Goal: Task Accomplishment & Management: Manage account settings

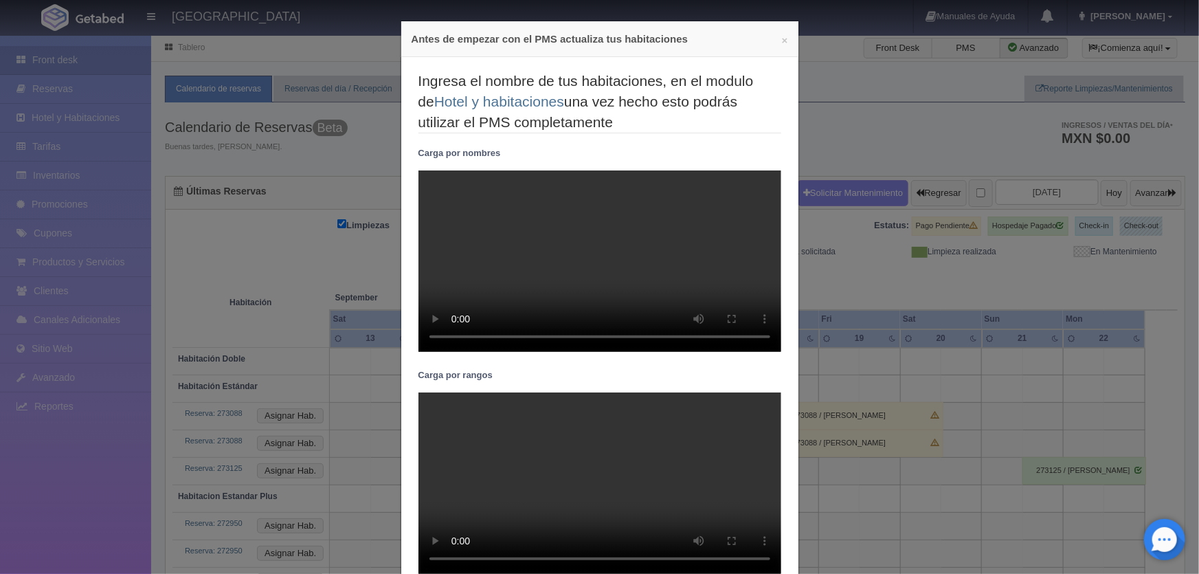
click at [786, 35] on div "× Antes de empezar con el PMS actualiza tus habitaciones" at bounding box center [599, 39] width 397 height 36
click at [784, 38] on button "×" at bounding box center [785, 40] width 6 height 10
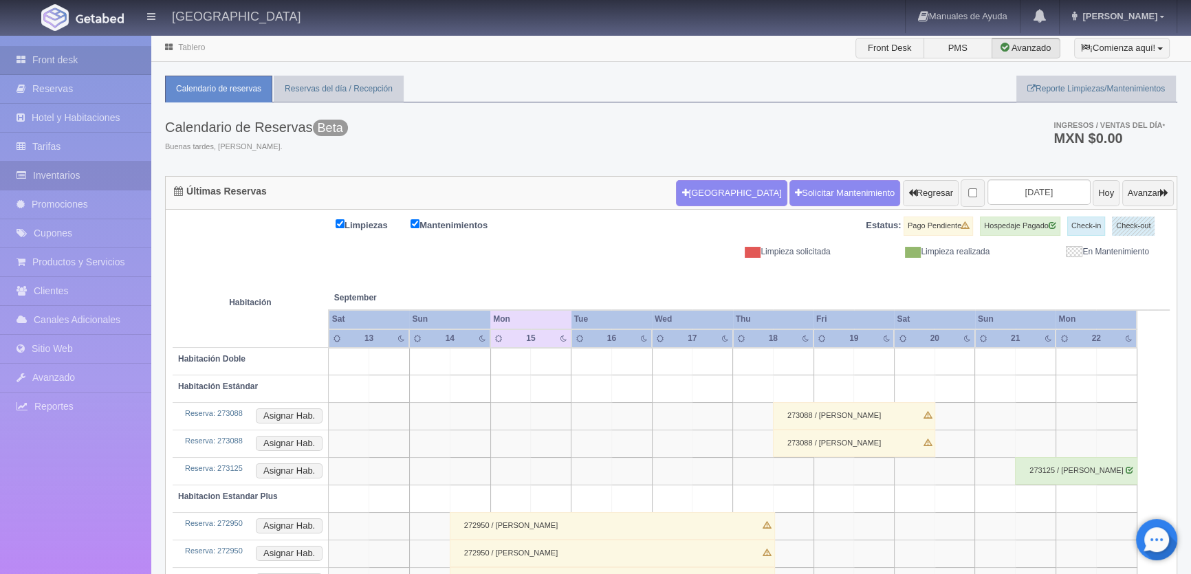
click at [74, 171] on link "Inventarios" at bounding box center [75, 176] width 151 height 28
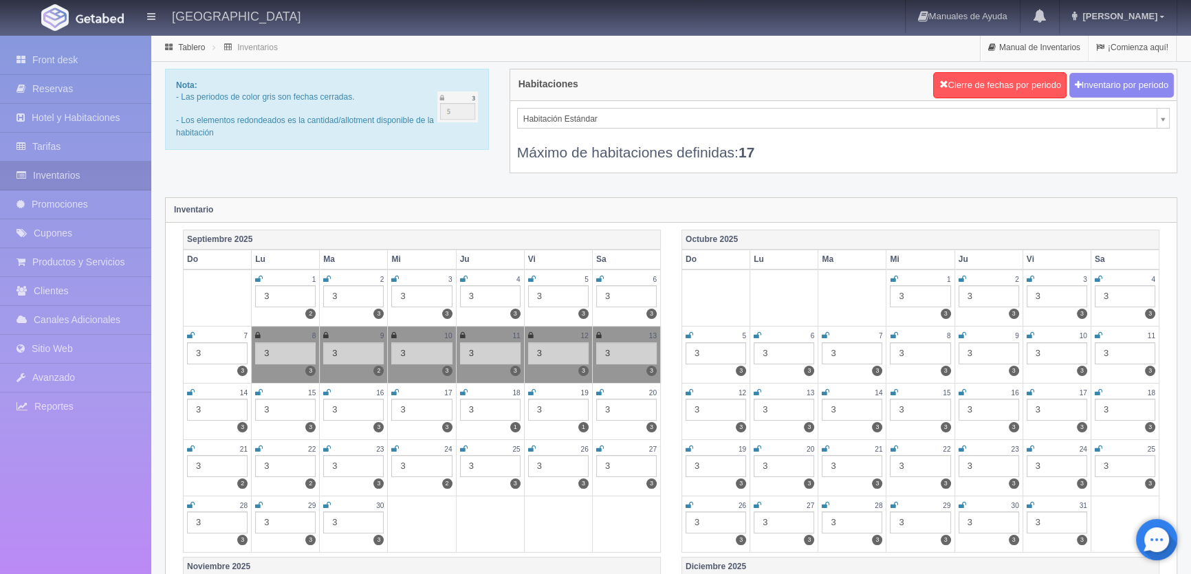
click at [258, 388] on icon at bounding box center [259, 392] width 8 height 8
click at [329, 389] on icon at bounding box center [327, 392] width 8 height 8
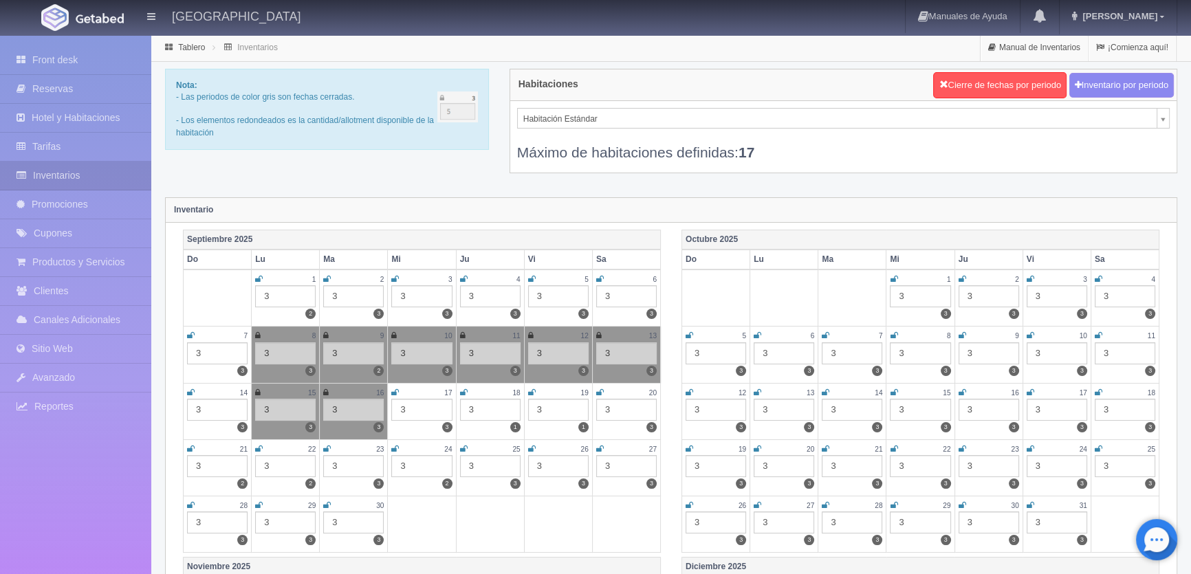
click at [254, 389] on td "15 3 3" at bounding box center [286, 411] width 68 height 56
click at [252, 387] on td "15 3 3" at bounding box center [286, 411] width 68 height 56
click at [254, 387] on td "15 3 3" at bounding box center [286, 411] width 68 height 56
click at [255, 391] on icon at bounding box center [257, 392] width 5 height 8
click at [395, 388] on icon at bounding box center [395, 392] width 8 height 8
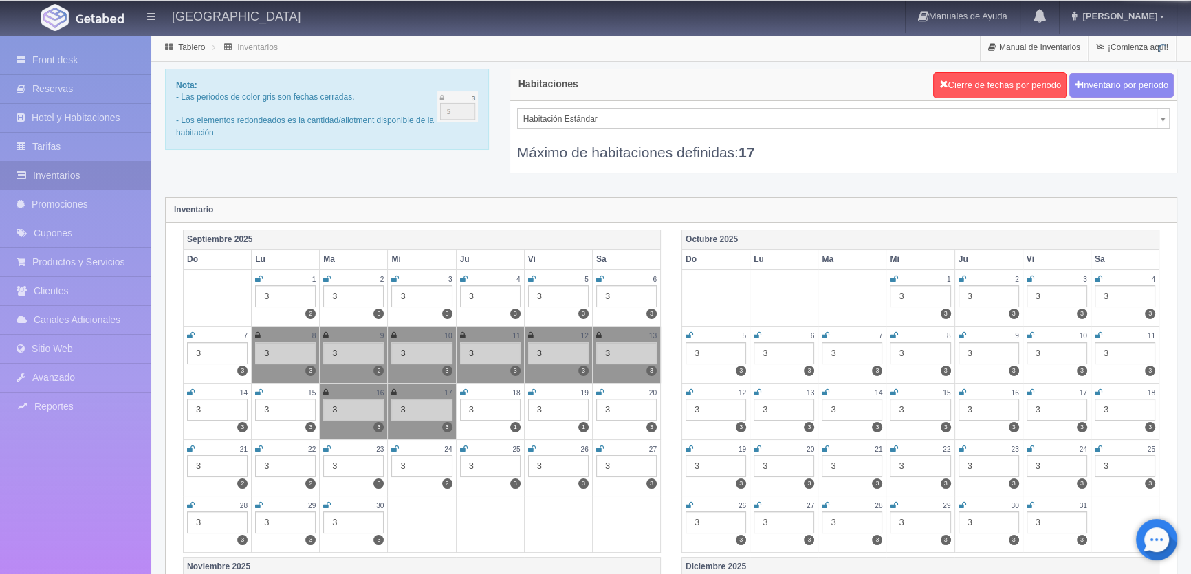
click at [463, 390] on icon at bounding box center [464, 392] width 8 height 8
